Goal: Information Seeking & Learning: Learn about a topic

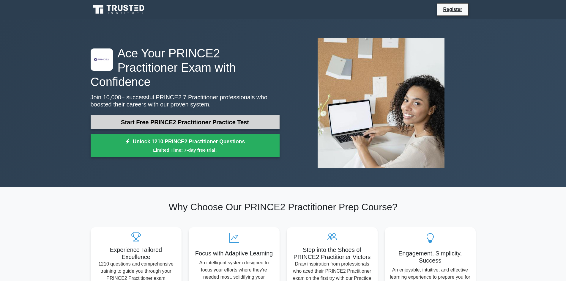
click at [205, 115] on link "Start Free PRINCE2 Practitioner Practice Test" at bounding box center [185, 122] width 189 height 14
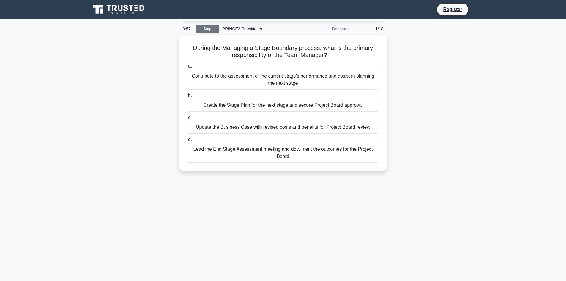
click at [208, 26] on link "Stop" at bounding box center [207, 28] width 22 height 7
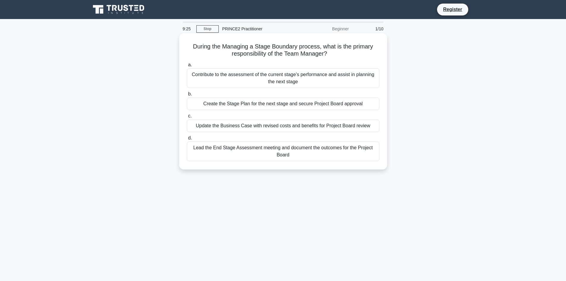
click at [259, 80] on div "Contribute to the assessment of the current stage's performance and assist in p…" at bounding box center [283, 78] width 193 height 20
click at [187, 67] on input "a. Contribute to the assessment of the current stage's performance and assist i…" at bounding box center [187, 65] width 0 height 4
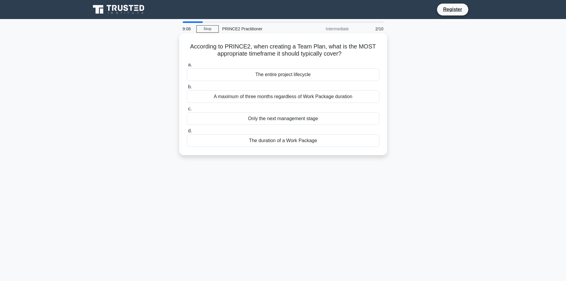
click at [285, 75] on div "The entire project lifecycle" at bounding box center [283, 74] width 193 height 12
click at [187, 67] on input "a. The entire project lifecycle" at bounding box center [187, 65] width 0 height 4
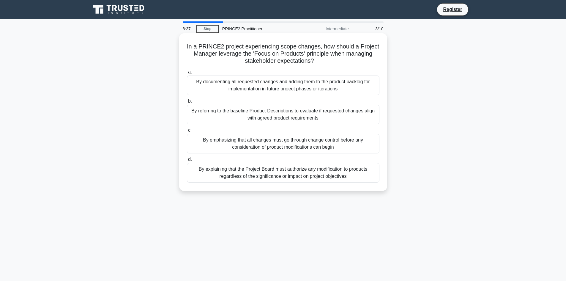
click at [320, 144] on div "By emphasizing that all changes must go through change control before any consi…" at bounding box center [283, 144] width 193 height 20
click at [187, 132] on input "c. By emphasizing that all changes must go through change control before any co…" at bounding box center [187, 130] width 0 height 4
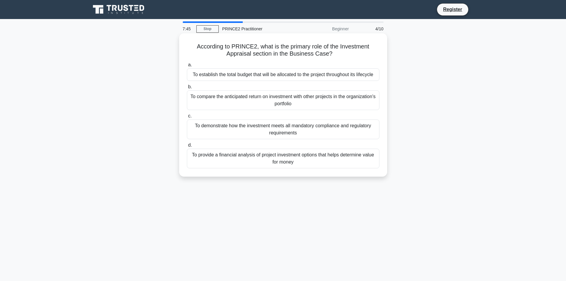
click at [299, 158] on div "To provide a financial analysis of project investment options that helps determ…" at bounding box center [283, 159] width 193 height 20
click at [187, 147] on input "d. To provide a financial analysis of project investment options that helps det…" at bounding box center [187, 145] width 0 height 4
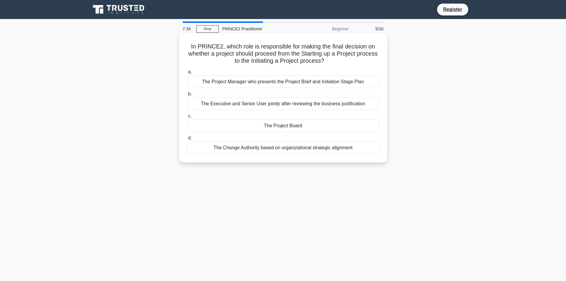
click at [284, 125] on div "The Project Board" at bounding box center [283, 125] width 193 height 12
click at [187, 118] on input "c. The Project Board" at bounding box center [187, 116] width 0 height 4
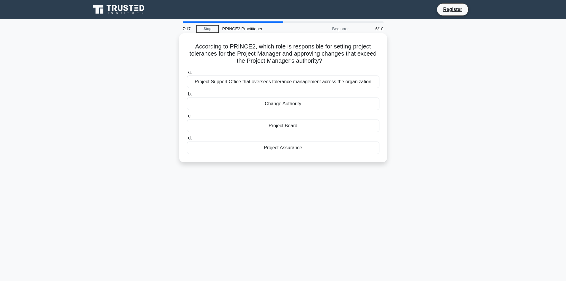
click at [278, 81] on div "Project Support Office that oversees tolerance management across the organizati…" at bounding box center [283, 81] width 193 height 12
click at [187, 74] on input "a. Project Support Office that oversees tolerance management across the organiz…" at bounding box center [187, 72] width 0 height 4
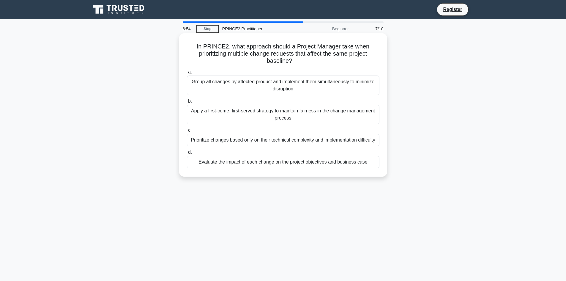
click at [292, 164] on div "Evaluate the impact of each change on the project objectives and business case" at bounding box center [283, 162] width 193 height 12
click at [187, 154] on input "d. Evaluate the impact of each change on the project objectives and business ca…" at bounding box center [187, 152] width 0 height 4
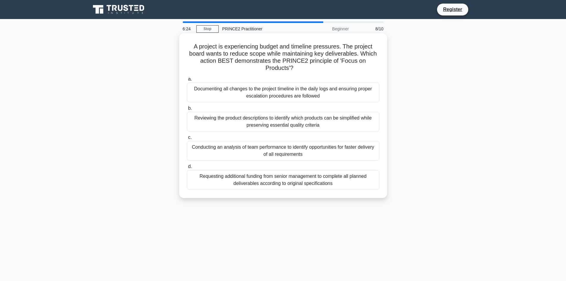
drag, startPoint x: 337, startPoint y: 178, endPoint x: 344, endPoint y: 178, distance: 6.5
drag, startPoint x: 344, startPoint y: 178, endPoint x: 276, endPoint y: 190, distance: 68.9
click at [276, 190] on div "a. Documenting all changes to the project timeline in the daily logs and ensuri…" at bounding box center [283, 132] width 200 height 116
click at [328, 124] on div "Reviewing the product descriptions to identify which products can be simplified…" at bounding box center [283, 122] width 193 height 20
click at [187, 110] on input "b. Reviewing the product descriptions to identify which products can be simplif…" at bounding box center [187, 108] width 0 height 4
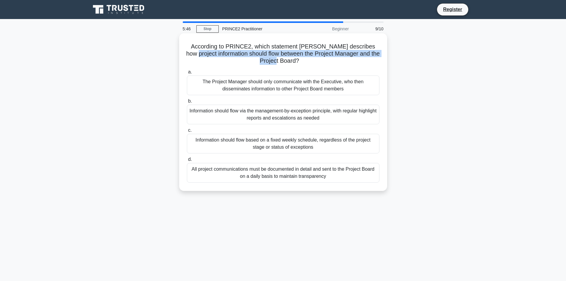
drag, startPoint x: 190, startPoint y: 54, endPoint x: 290, endPoint y: 60, distance: 99.4
click at [290, 60] on h5 "According to PRINCE2, which statement BEST describes how project information sh…" at bounding box center [283, 54] width 194 height 22
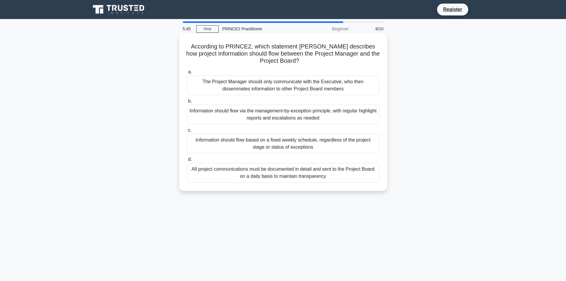
click at [299, 62] on icon ".spinner_0XTQ{transform-origin:center;animation:spinner_y6GP .75s linear infini…" at bounding box center [302, 61] width 7 height 7
drag, startPoint x: 191, startPoint y: 54, endPoint x: 221, endPoint y: 56, distance: 30.4
click at [221, 56] on h5 "According to PRINCE2, which statement BEST describes how project information sh…" at bounding box center [283, 54] width 194 height 22
click at [205, 56] on h5 "According to PRINCE2, which statement BEST describes how project information sh…" at bounding box center [283, 54] width 194 height 22
drag, startPoint x: 189, startPoint y: 53, endPoint x: 221, endPoint y: 55, distance: 31.8
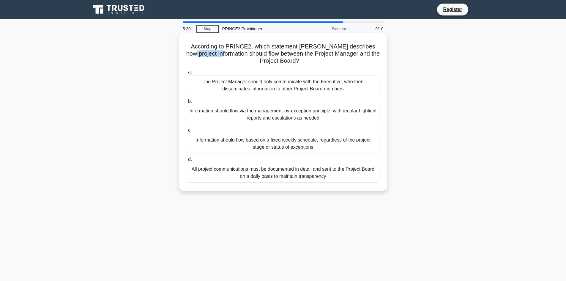
click at [221, 55] on h5 "According to PRINCE2, which statement BEST describes how project information sh…" at bounding box center [283, 54] width 194 height 22
click at [235, 61] on h5 "According to PRINCE2, which statement BEST describes how project information sh…" at bounding box center [283, 54] width 194 height 22
click at [288, 118] on div "Information should flow via the management-by-exception principle, with regular…" at bounding box center [283, 115] width 193 height 20
click at [187, 103] on input "b. Information should flow via the management-by-exception principle, with regu…" at bounding box center [187, 101] width 0 height 4
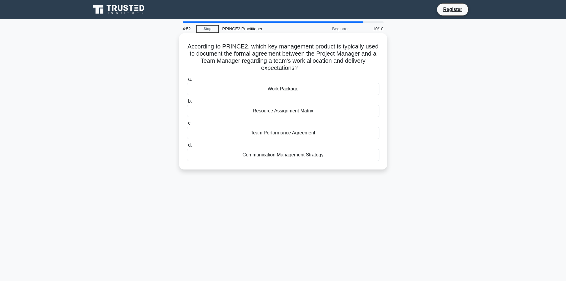
drag, startPoint x: 291, startPoint y: 46, endPoint x: 380, endPoint y: 65, distance: 90.6
click at [380, 65] on h5 "According to PRINCE2, which key management product is typically used to documen…" at bounding box center [283, 57] width 194 height 29
click at [266, 61] on h5 "According to PRINCE2, which key management product is typically used to documen…" at bounding box center [283, 57] width 194 height 29
click at [291, 86] on div "Work Package" at bounding box center [283, 89] width 193 height 12
click at [187, 81] on input "a. Work Package" at bounding box center [187, 79] width 0 height 4
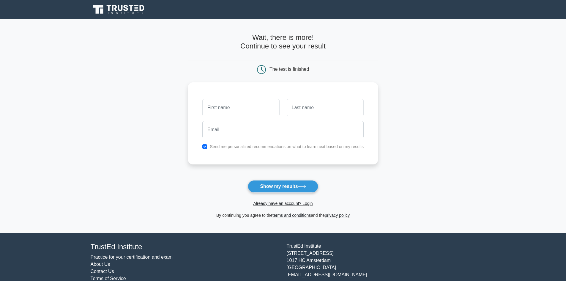
click at [240, 105] on input "text" at bounding box center [240, 107] width 77 height 17
type input "Ramya"
click at [304, 107] on input "text" at bounding box center [325, 107] width 77 height 17
type input "[PERSON_NAME]"
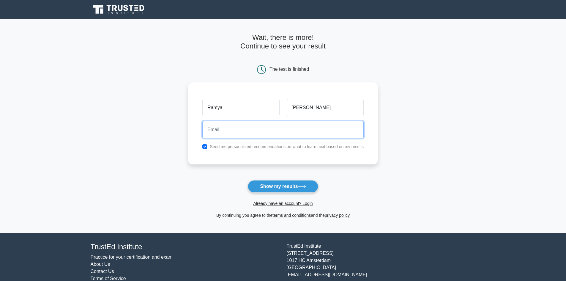
click at [292, 132] on input "email" at bounding box center [282, 129] width 161 height 17
type input "[EMAIL_ADDRESS][DOMAIN_NAME]"
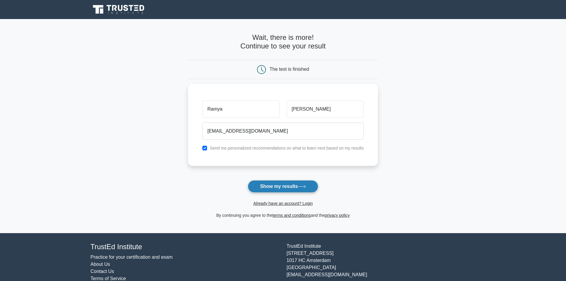
click at [285, 185] on button "Show my results" at bounding box center [283, 186] width 70 height 12
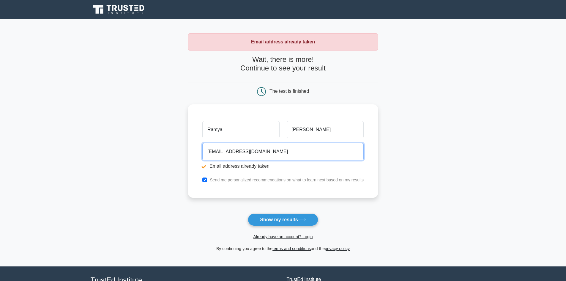
drag, startPoint x: 273, startPoint y: 149, endPoint x: 226, endPoint y: 140, distance: 48.4
click at [224, 149] on input "[EMAIL_ADDRESS][DOMAIN_NAME]" at bounding box center [282, 151] width 161 height 17
type input "[EMAIL_ADDRESS][DOMAIN_NAME]"
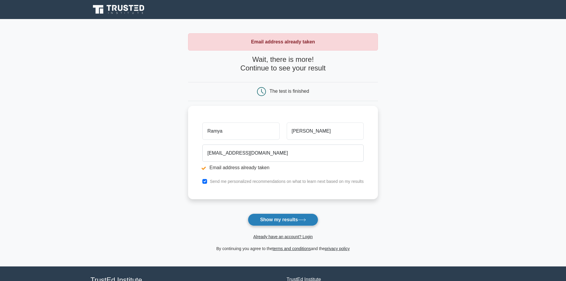
click at [281, 223] on button "Show my results" at bounding box center [283, 219] width 70 height 12
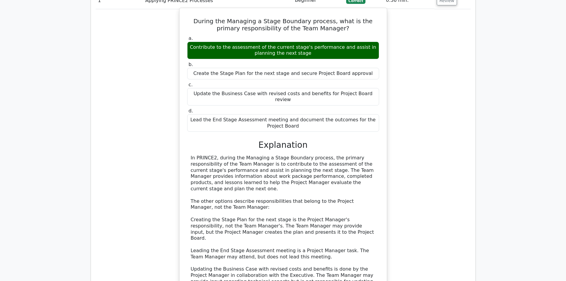
scroll to position [416, 0]
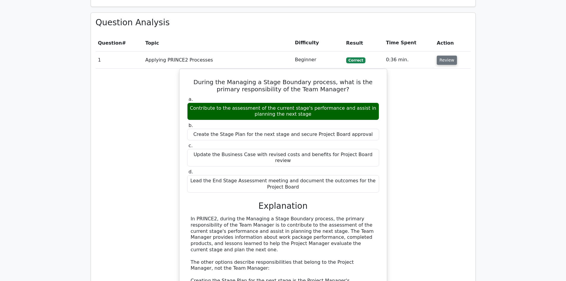
click at [445, 56] on button "Review" at bounding box center [447, 60] width 20 height 9
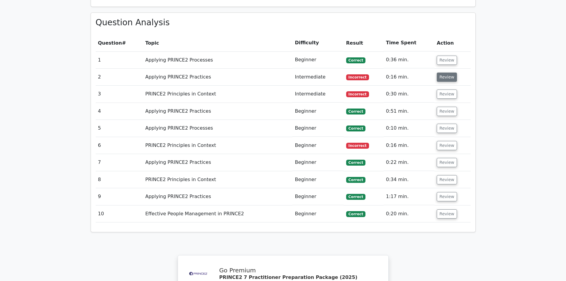
click at [446, 73] on button "Review" at bounding box center [447, 77] width 20 height 9
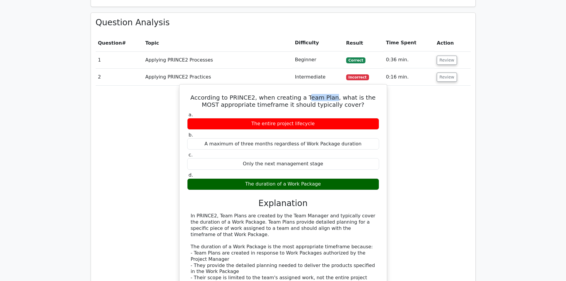
drag, startPoint x: 324, startPoint y: 77, endPoint x: 299, endPoint y: 78, distance: 25.0
click at [299, 94] on h5 "According to PRINCE2, when creating a Team Plan, what is the MOST appropriate t…" at bounding box center [283, 101] width 193 height 14
click at [260, 111] on div "a. The entire project lifecycle b. A maximum of three months regardless of Work…" at bounding box center [283, 151] width 199 height 80
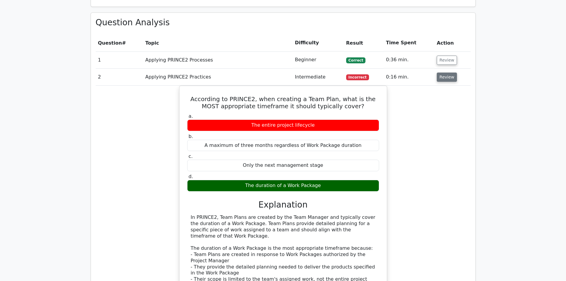
click at [448, 73] on button "Review" at bounding box center [447, 77] width 20 height 9
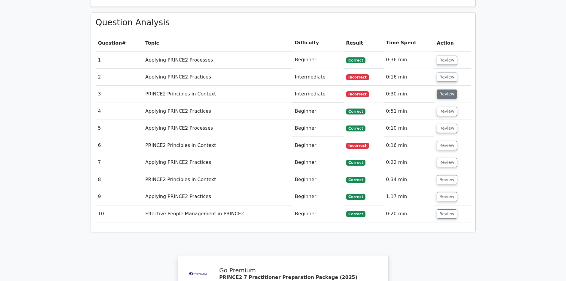
click at [452, 89] on button "Review" at bounding box center [447, 93] width 20 height 9
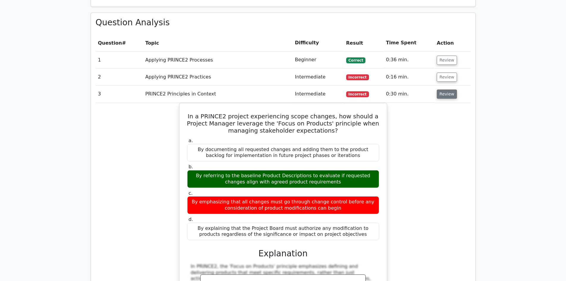
click at [445, 89] on button "Review" at bounding box center [447, 93] width 20 height 9
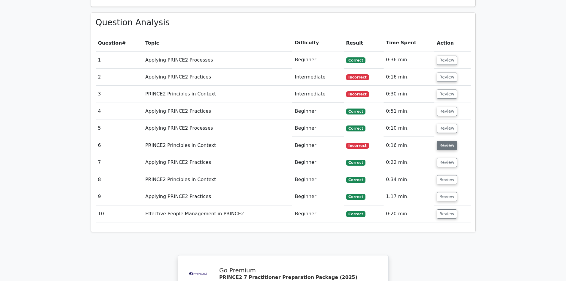
click at [447, 141] on button "Review" at bounding box center [447, 145] width 20 height 9
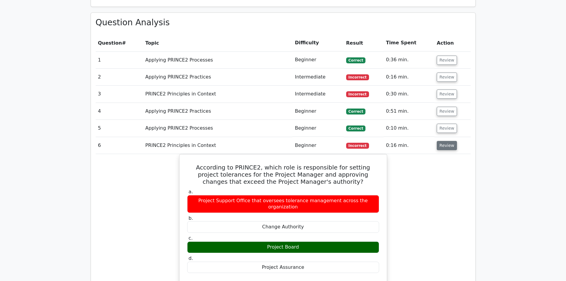
click at [446, 141] on button "Review" at bounding box center [447, 145] width 20 height 9
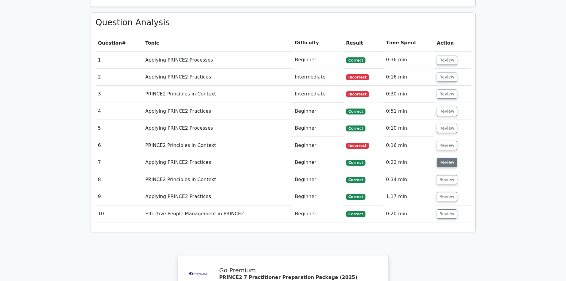
click at [441, 158] on button "Review" at bounding box center [447, 162] width 20 height 9
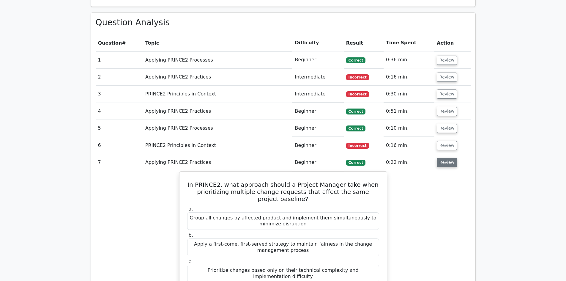
click at [441, 158] on button "Review" at bounding box center [447, 162] width 20 height 9
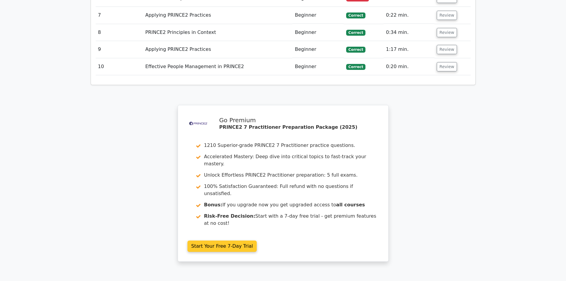
scroll to position [621, 0]
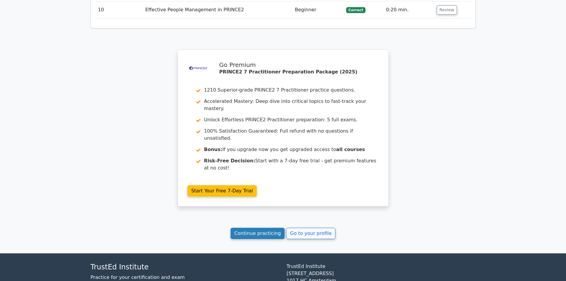
click at [263, 228] on link "Continue practicing" at bounding box center [258, 233] width 54 height 11
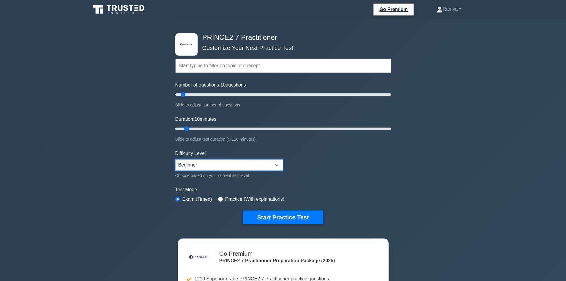
click at [247, 165] on select "Beginner Intermediate Expert" at bounding box center [229, 164] width 108 height 11
select select "intermediate"
click at [175, 159] on select "Beginner Intermediate Expert" at bounding box center [229, 164] width 108 height 11
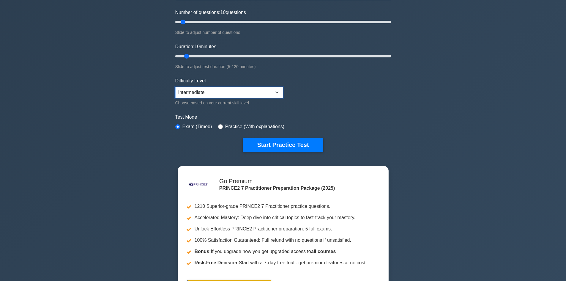
scroll to position [30, 0]
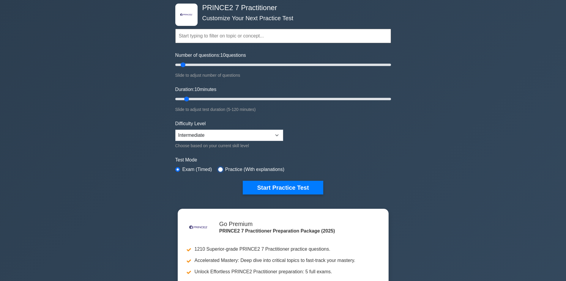
click at [220, 171] on input "radio" at bounding box center [220, 169] width 5 height 5
radio input "true"
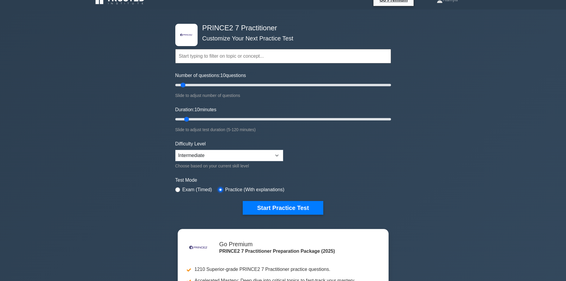
scroll to position [0, 0]
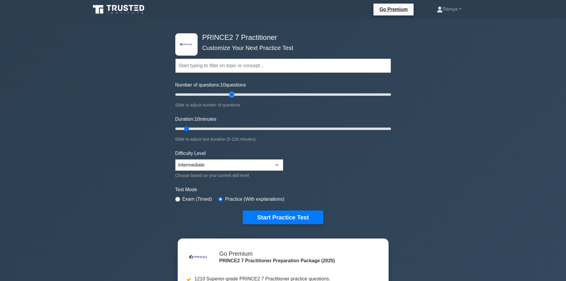
click at [230, 93] on input "Number of questions: 10 questions" at bounding box center [283, 94] width 216 height 7
drag, startPoint x: 232, startPoint y: 92, endPoint x: 192, endPoint y: 91, distance: 39.8
type input "20"
click at [192, 91] on input "Number of questions: 20 questions" at bounding box center [283, 94] width 216 height 7
drag, startPoint x: 187, startPoint y: 127, endPoint x: 195, endPoint y: 129, distance: 7.9
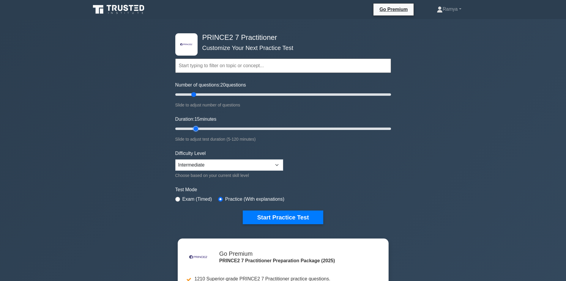
type input "15"
click at [195, 129] on input "Duration: 15 minutes" at bounding box center [283, 128] width 216 height 7
click at [299, 216] on button "Start Practice Test" at bounding box center [283, 217] width 80 height 14
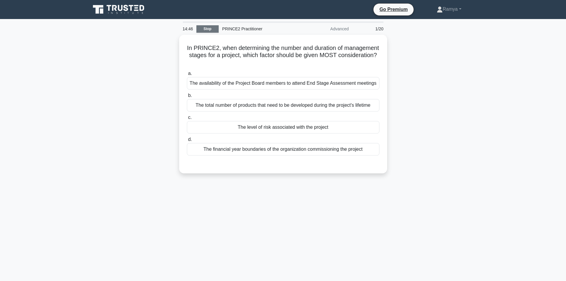
click at [210, 29] on link "Stop" at bounding box center [207, 28] width 22 height 7
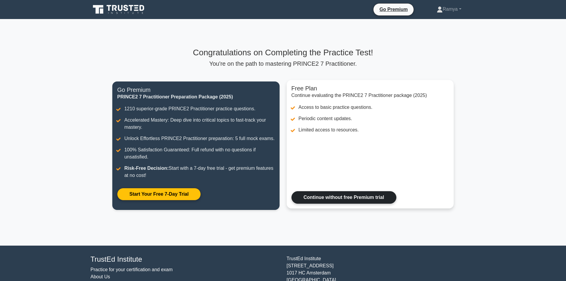
click at [311, 199] on link "Continue without free Premium trial" at bounding box center [344, 197] width 105 height 12
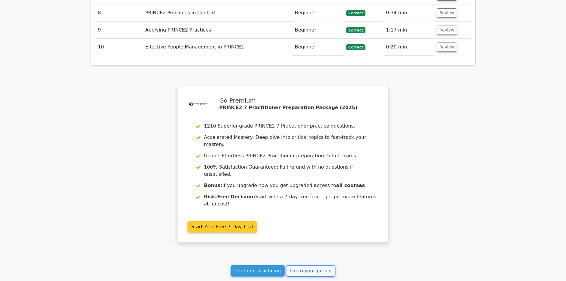
scroll to position [929, 0]
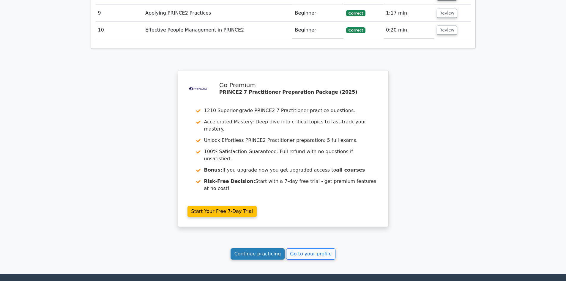
click at [265, 248] on link "Continue practicing" at bounding box center [258, 253] width 54 height 11
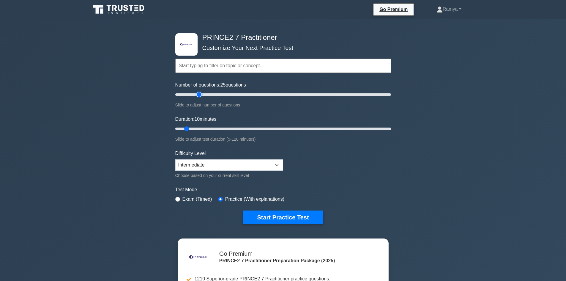
drag, startPoint x: 185, startPoint y: 95, endPoint x: 198, endPoint y: 95, distance: 13.4
type input "25"
click at [198, 95] on input "Number of questions: 25 questions" at bounding box center [283, 94] width 216 height 7
click at [267, 216] on button "Start Practice Test" at bounding box center [283, 217] width 80 height 14
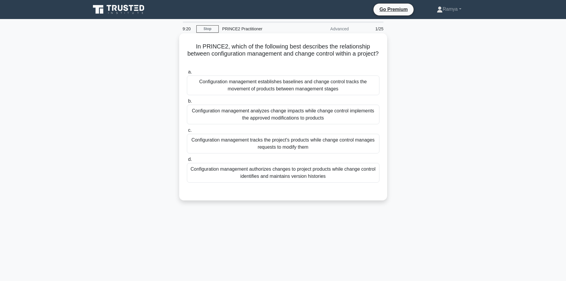
click at [312, 117] on div "Configuration management analyzes change impacts while change control implement…" at bounding box center [283, 115] width 193 height 20
click at [187, 103] on input "b. Configuration management analyzes change impacts while change control implem…" at bounding box center [187, 101] width 0 height 4
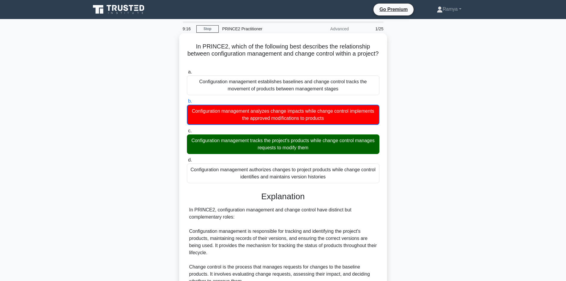
click at [296, 140] on div "Configuration management tracks the project's products while change control man…" at bounding box center [283, 144] width 193 height 20
click at [187, 133] on input "c. Configuration management tracks the project's products while change control …" at bounding box center [187, 131] width 0 height 4
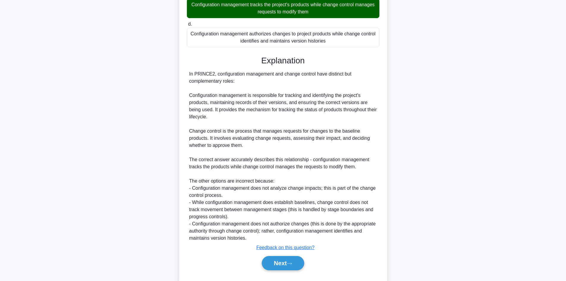
scroll to position [150, 0]
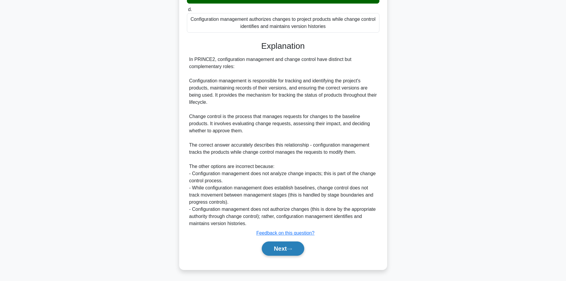
click at [295, 249] on button "Next" at bounding box center [283, 248] width 42 height 14
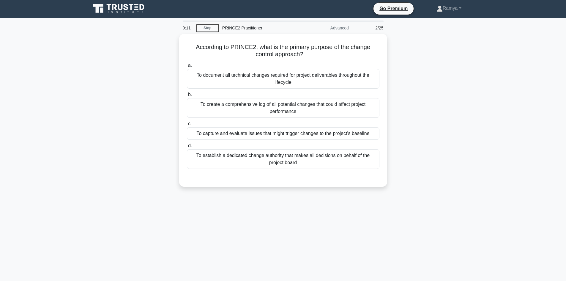
scroll to position [0, 0]
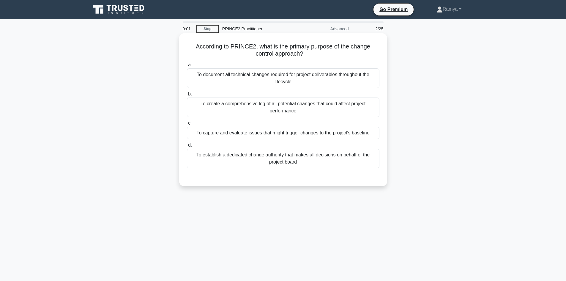
click at [315, 162] on div "To establish a dedicated change authority that makes all decisions on behalf of…" at bounding box center [283, 159] width 193 height 20
click at [187, 147] on input "d. To establish a dedicated change authority that makes all decisions on behalf…" at bounding box center [187, 145] width 0 height 4
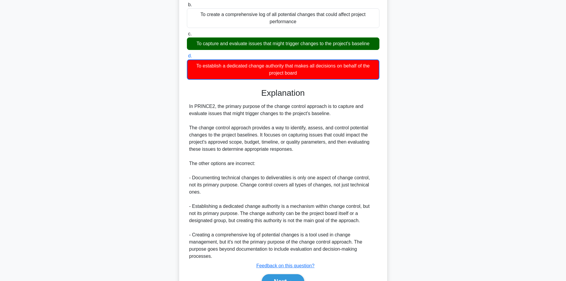
scroll to position [122, 0]
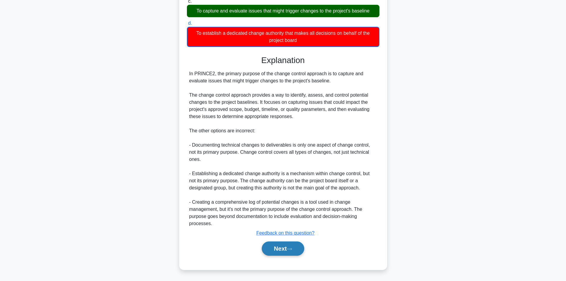
click at [288, 247] on button "Next" at bounding box center [283, 248] width 42 height 14
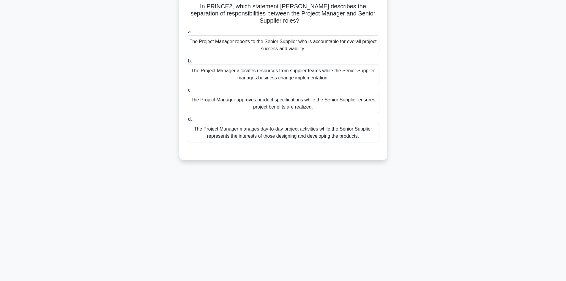
scroll to position [10, 0]
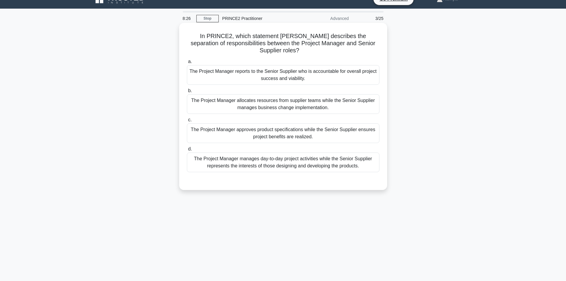
click at [324, 137] on div "The Project Manager approves product specifications while the Senior Supplier e…" at bounding box center [283, 133] width 193 height 20
click at [187, 122] on input "c. The Project Manager approves product specifications while the Senior Supplie…" at bounding box center [187, 120] width 0 height 4
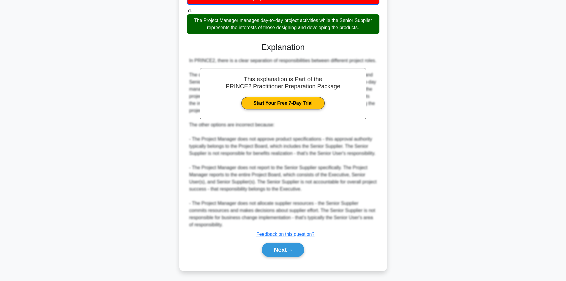
scroll to position [151, 0]
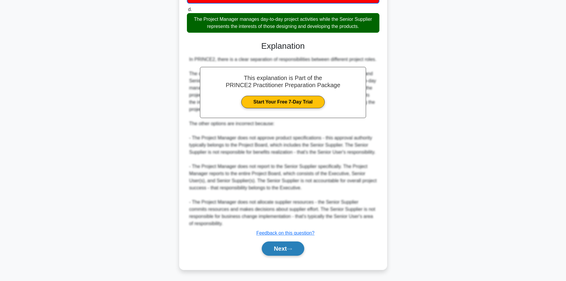
click at [284, 247] on button "Next" at bounding box center [283, 248] width 42 height 14
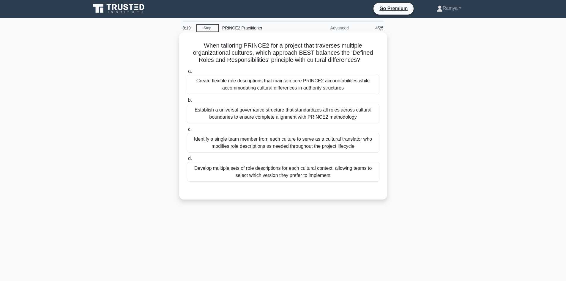
scroll to position [0, 0]
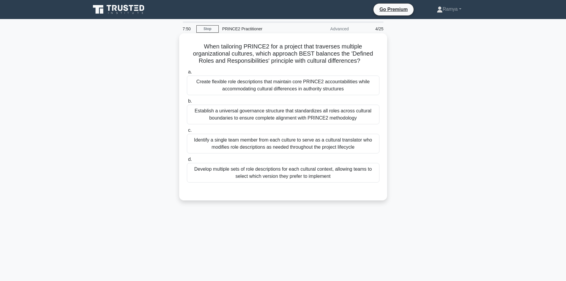
click at [289, 109] on div "Establish a universal governance structure that standardizes all roles across c…" at bounding box center [283, 115] width 193 height 20
click at [187, 103] on input "b. Establish a universal governance structure that standardizes all roles acros…" at bounding box center [187, 101] width 0 height 4
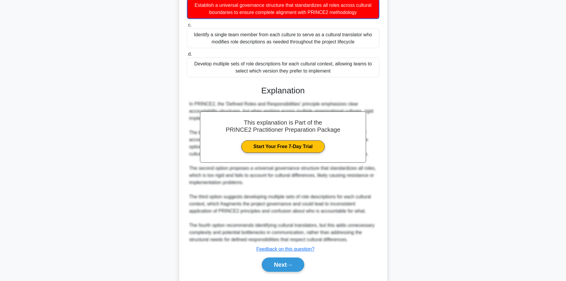
scroll to position [122, 0]
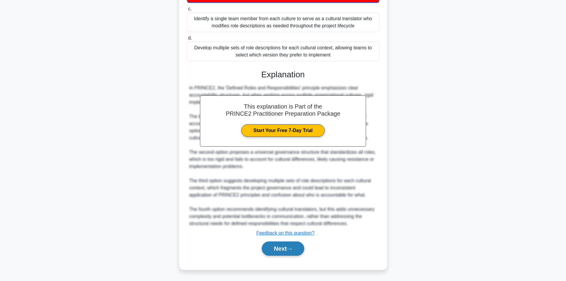
click at [282, 252] on button "Next" at bounding box center [283, 248] width 42 height 14
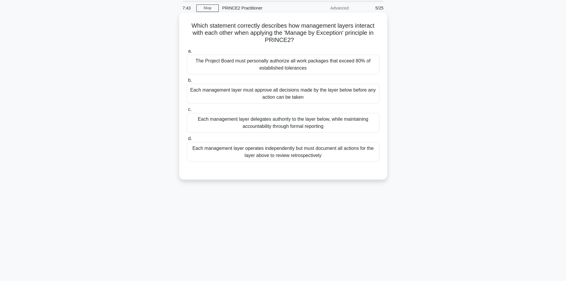
scroll to position [10, 0]
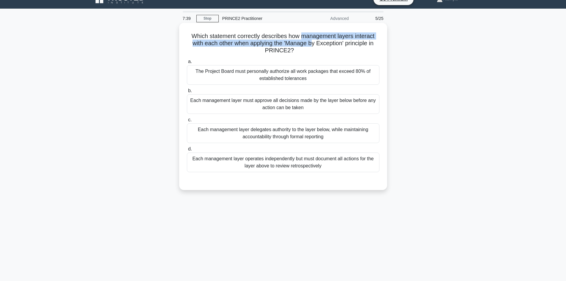
drag, startPoint x: 303, startPoint y: 36, endPoint x: 314, endPoint y: 41, distance: 12.0
click at [314, 41] on h5 "Which statement correctly describes how management layers interact with each ot…" at bounding box center [283, 43] width 194 height 22
click at [331, 135] on div "Each management layer delegates authority to the layer below, while maintaining…" at bounding box center [283, 133] width 193 height 20
click at [187, 122] on input "c. Each management layer delegates authority to the layer below, while maintain…" at bounding box center [187, 120] width 0 height 4
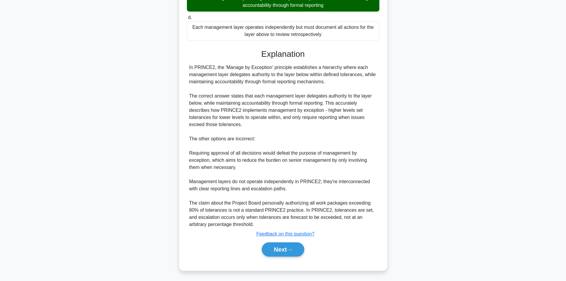
scroll to position [143, 0]
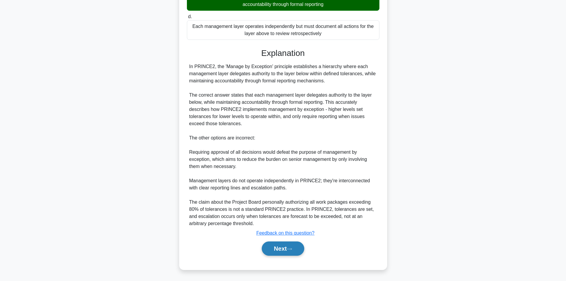
click at [274, 253] on button "Next" at bounding box center [283, 248] width 42 height 14
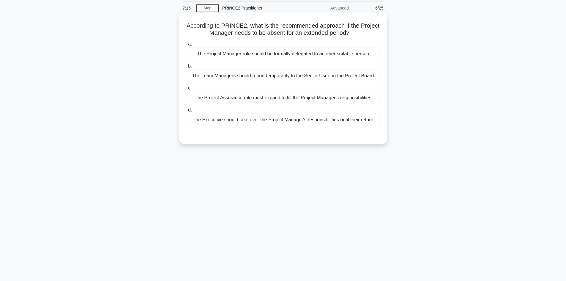
scroll to position [10, 0]
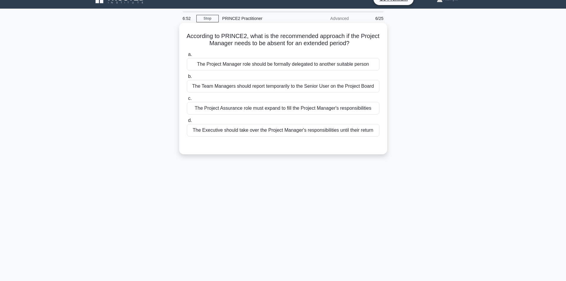
click at [273, 84] on div "The Team Managers should report temporarily to the Senior User on the Project B…" at bounding box center [283, 86] width 193 height 12
click at [187, 78] on input "b. The Team Managers should report temporarily to the Senior User on the Projec…" at bounding box center [187, 77] width 0 height 4
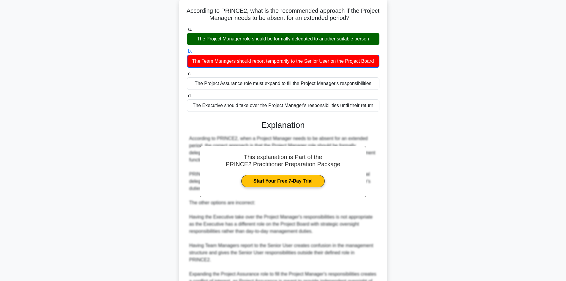
scroll to position [94, 0]
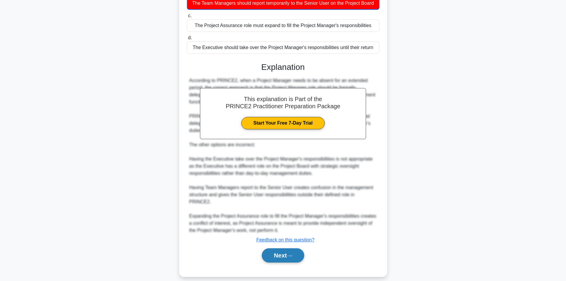
click at [277, 249] on button "Next" at bounding box center [283, 255] width 42 height 14
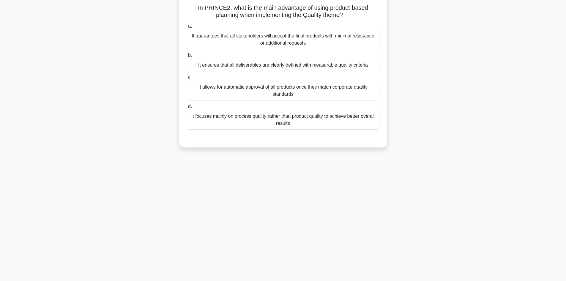
scroll to position [40, 0]
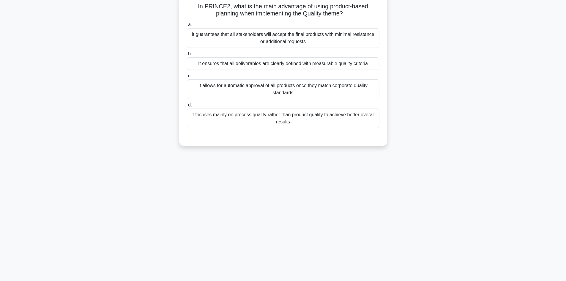
click at [324, 63] on div "It ensures that all deliverables are clearly defined with measurable quality cr…" at bounding box center [283, 63] width 193 height 12
click at [187, 56] on input "b. It ensures that all deliverables are clearly defined with measurable quality…" at bounding box center [187, 54] width 0 height 4
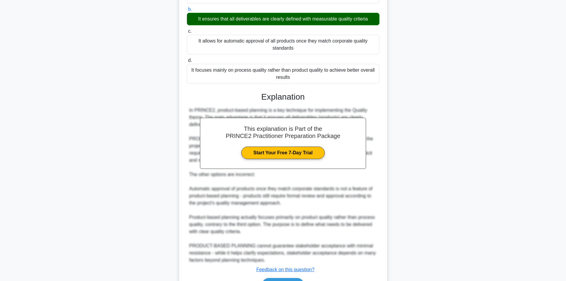
scroll to position [122, 0]
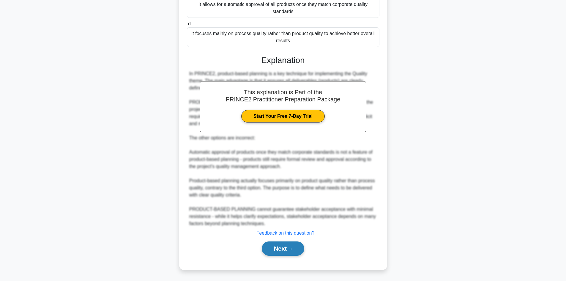
click at [278, 246] on button "Next" at bounding box center [283, 248] width 42 height 14
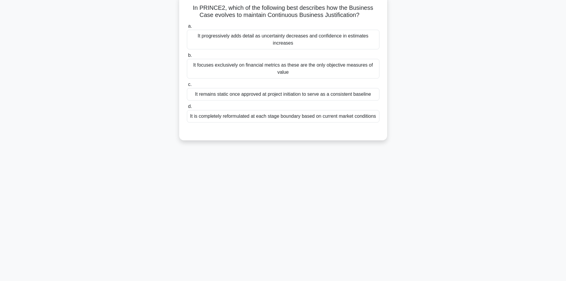
scroll to position [40, 0]
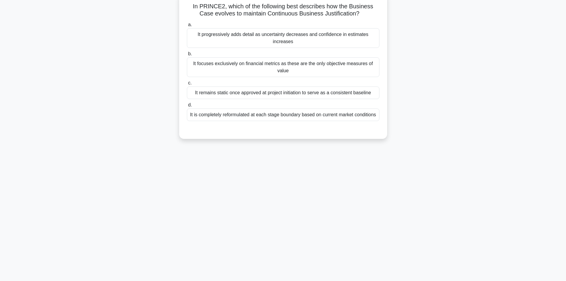
click at [303, 68] on div "It focuses exclusively on financial metrics as these are the only objective mea…" at bounding box center [283, 67] width 193 height 20
click at [187, 56] on input "b. It focuses exclusively on financial metrics as these are the only objective …" at bounding box center [187, 54] width 0 height 4
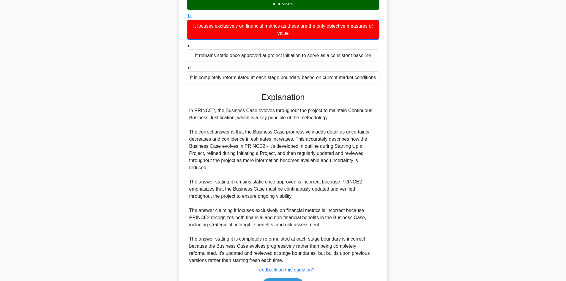
scroll to position [108, 0]
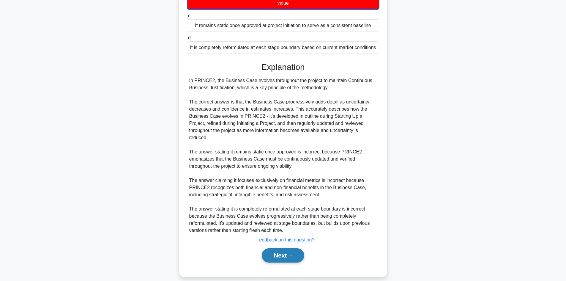
click at [267, 248] on button "Next" at bounding box center [283, 255] width 42 height 14
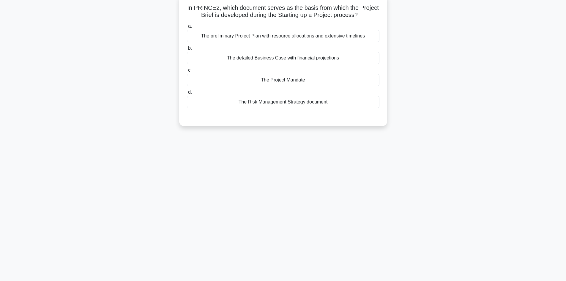
scroll to position [40, 0]
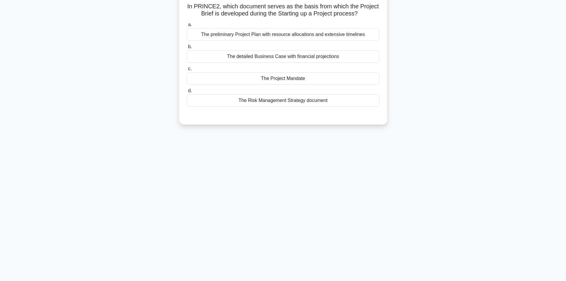
click at [287, 82] on div "The Project Mandate" at bounding box center [283, 78] width 193 height 12
click at [187, 71] on input "c. The Project Mandate" at bounding box center [187, 69] width 0 height 4
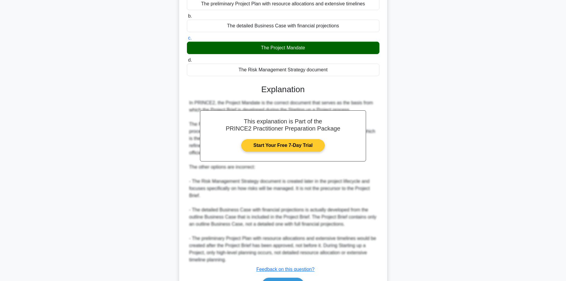
scroll to position [107, 0]
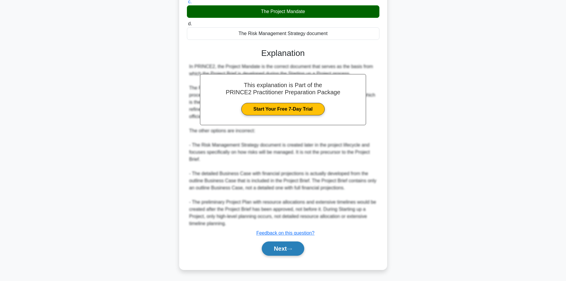
click at [289, 250] on button "Next" at bounding box center [283, 248] width 42 height 14
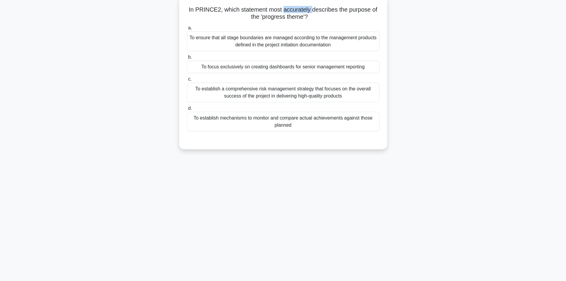
scroll to position [35, 0]
drag, startPoint x: 284, startPoint y: 7, endPoint x: 319, endPoint y: 13, distance: 36.3
click at [319, 13] on h5 "In PRINCE2, which statement most accurately describes the purpose of the 'progr…" at bounding box center [283, 14] width 194 height 15
click at [296, 123] on div "To establish mechanisms to monitor and compare actual achievements against thos…" at bounding box center [283, 123] width 193 height 20
click at [187, 112] on input "d. To establish mechanisms to monitor and compare actual achievements against t…" at bounding box center [187, 110] width 0 height 4
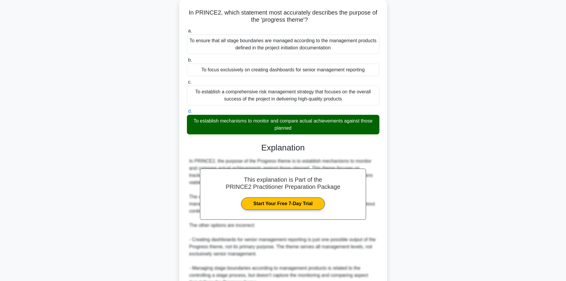
scroll to position [114, 0]
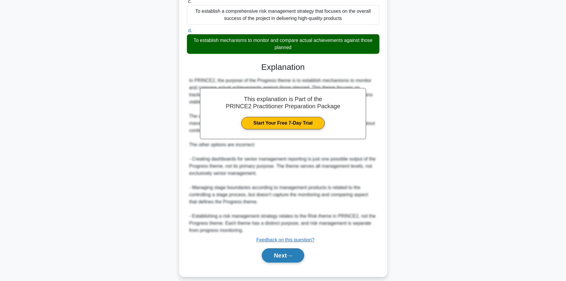
click at [268, 250] on button "Next" at bounding box center [283, 255] width 42 height 14
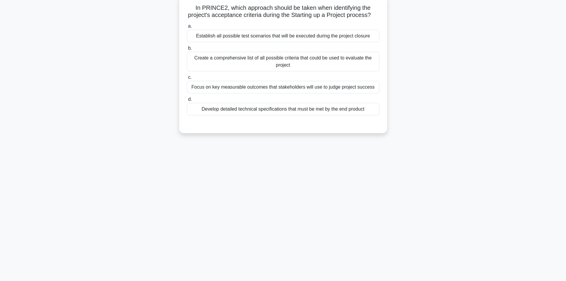
drag, startPoint x: 268, startPoint y: 251, endPoint x: 182, endPoint y: 158, distance: 126.2
click at [182, 158] on div "4:52 Stop PRINCE2 Practitioner Advanced 11/25 In PRINCE2, which approach should…" at bounding box center [283, 129] width 392 height 297
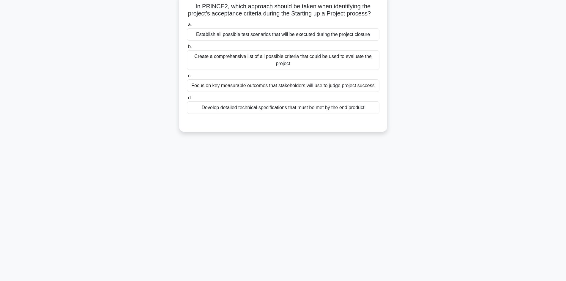
click at [307, 114] on div "Develop detailed technical specifications that must be met by the end product" at bounding box center [283, 107] width 193 height 12
click at [187, 100] on input "d. Develop detailed technical specifications that must be met by the end product" at bounding box center [187, 98] width 0 height 4
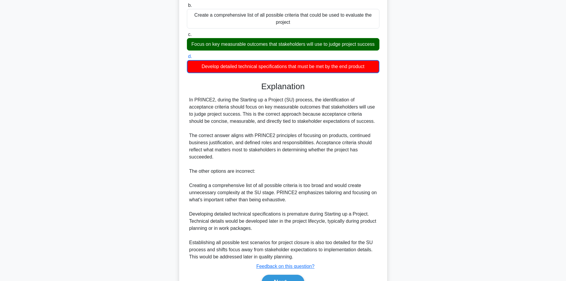
scroll to position [122, 0]
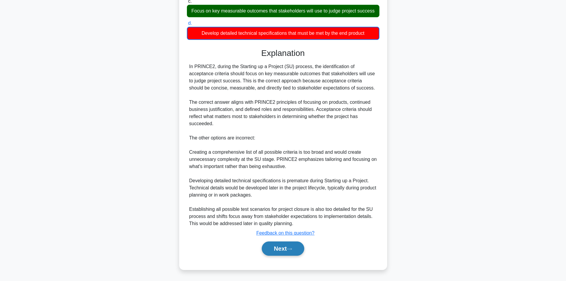
click at [280, 247] on button "Next" at bounding box center [283, 248] width 42 height 14
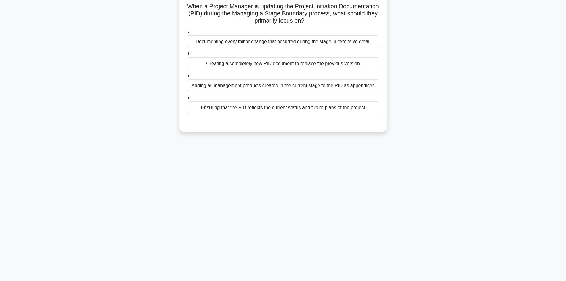
scroll to position [10, 0]
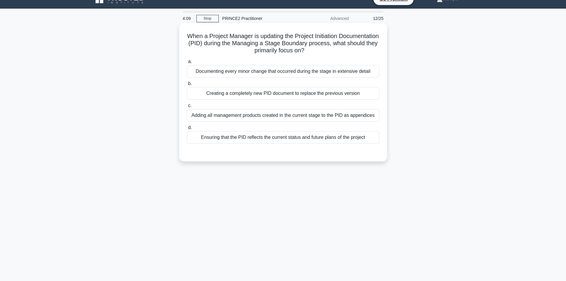
click at [306, 140] on div "Ensuring that the PID reflects the current status and future plans of the proje…" at bounding box center [283, 137] width 193 height 12
click at [187, 130] on input "d. Ensuring that the PID reflects the current status and future plans of the pr…" at bounding box center [187, 128] width 0 height 4
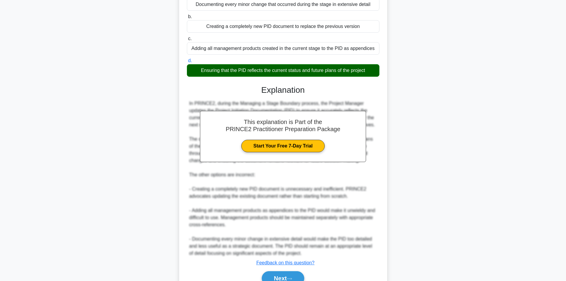
scroll to position [107, 0]
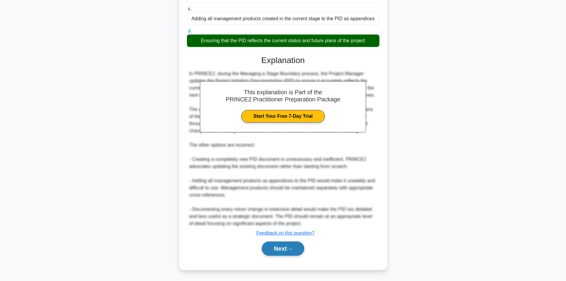
click at [275, 247] on button "Next" at bounding box center [283, 248] width 42 height 14
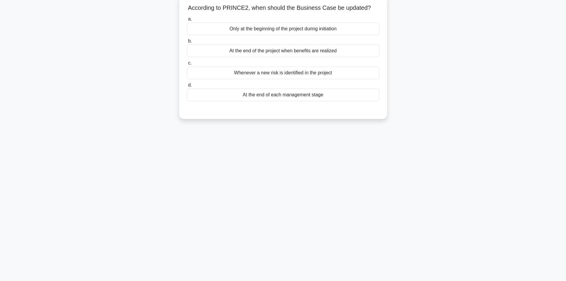
scroll to position [10, 0]
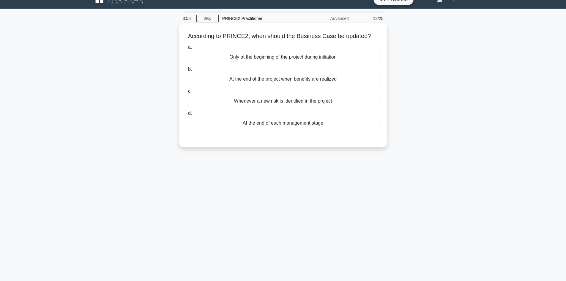
click at [266, 56] on div "Only at the beginning of the project during initiation" at bounding box center [283, 57] width 193 height 12
click at [187, 49] on input "a. Only at the beginning of the project during initiation" at bounding box center [187, 47] width 0 height 4
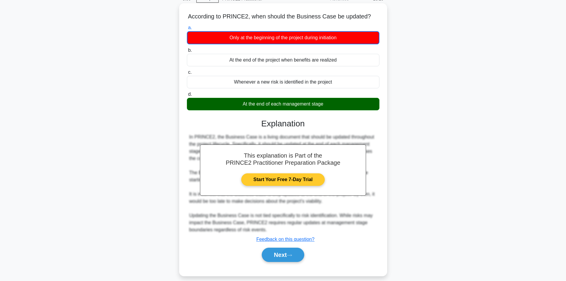
scroll to position [40, 0]
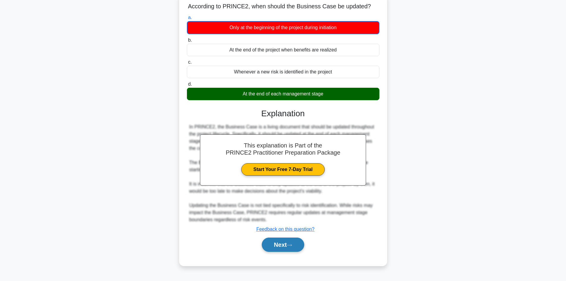
click at [276, 245] on button "Next" at bounding box center [283, 244] width 42 height 14
